Goal: Task Accomplishment & Management: Manage account settings

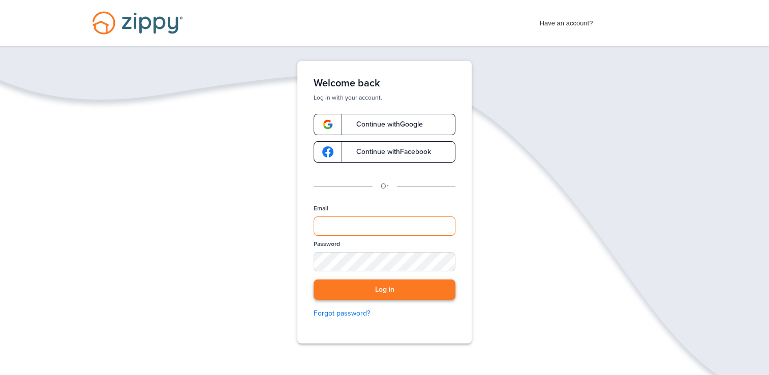
type input "**********"
click at [411, 285] on button "Log in" at bounding box center [385, 290] width 142 height 21
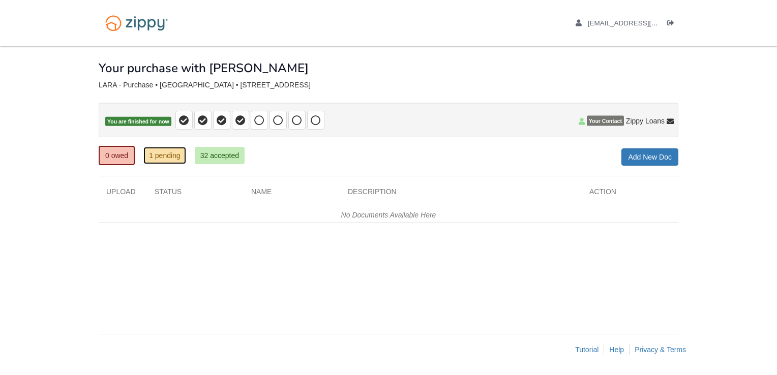
click at [169, 155] on link "1 pending" at bounding box center [164, 155] width 43 height 17
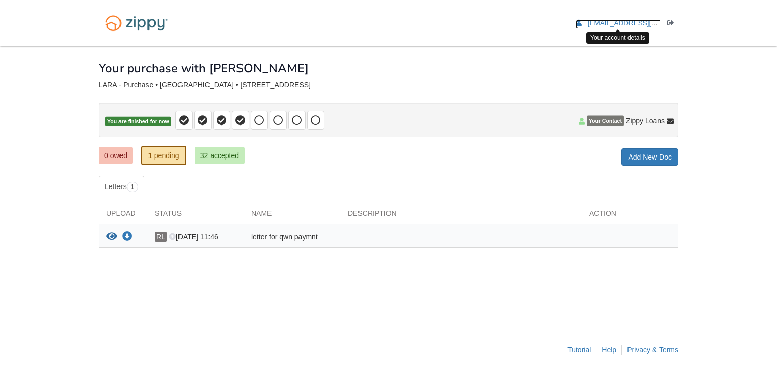
click at [626, 25] on span "[EMAIL_ADDRESS][DOMAIN_NAME]" at bounding box center [646, 23] width 116 height 8
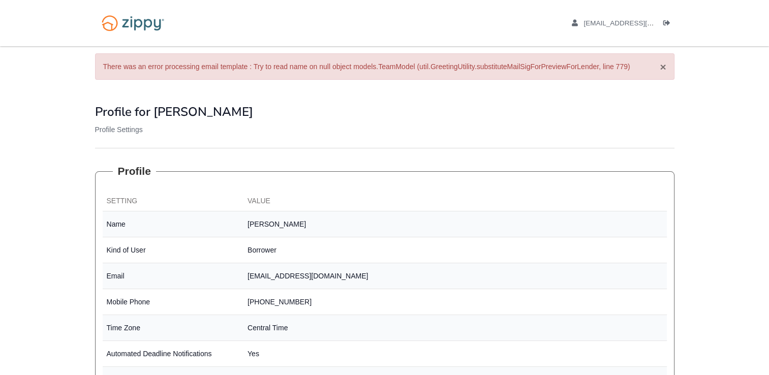
click at [661, 66] on button "×" at bounding box center [663, 67] width 6 height 11
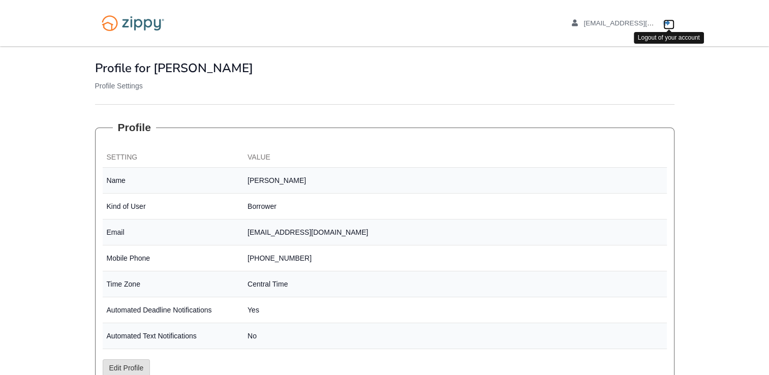
click at [672, 22] on link "Logout" at bounding box center [668, 24] width 11 height 10
